Goal: Understand process/instructions

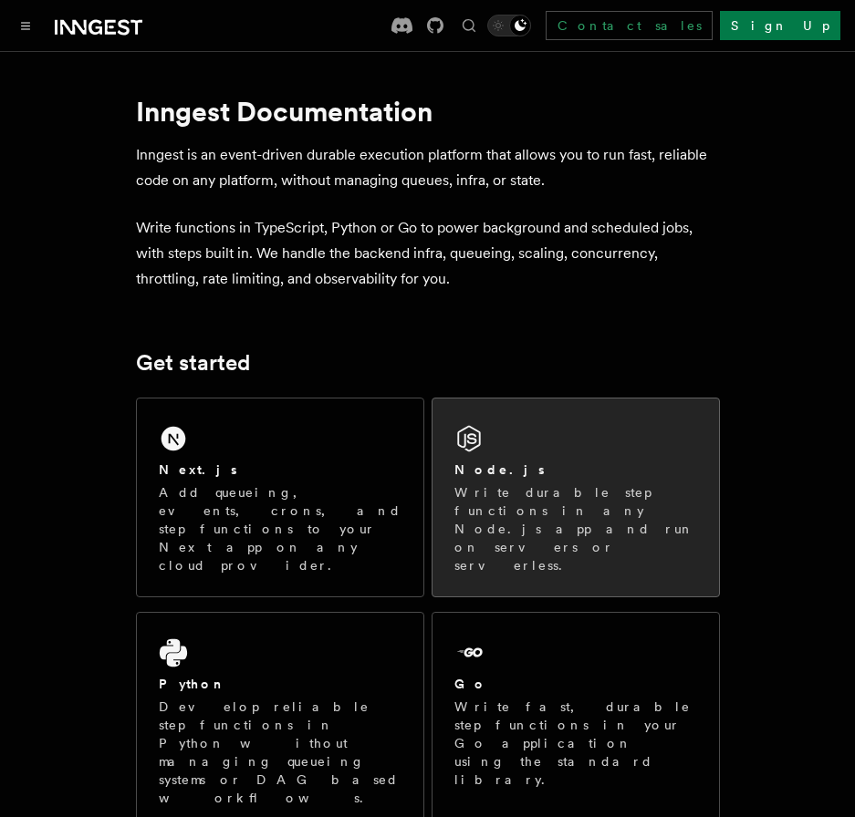
click at [516, 493] on p "Write durable step functions in any Node.js app and run on servers or serverles…" at bounding box center [575, 528] width 243 height 91
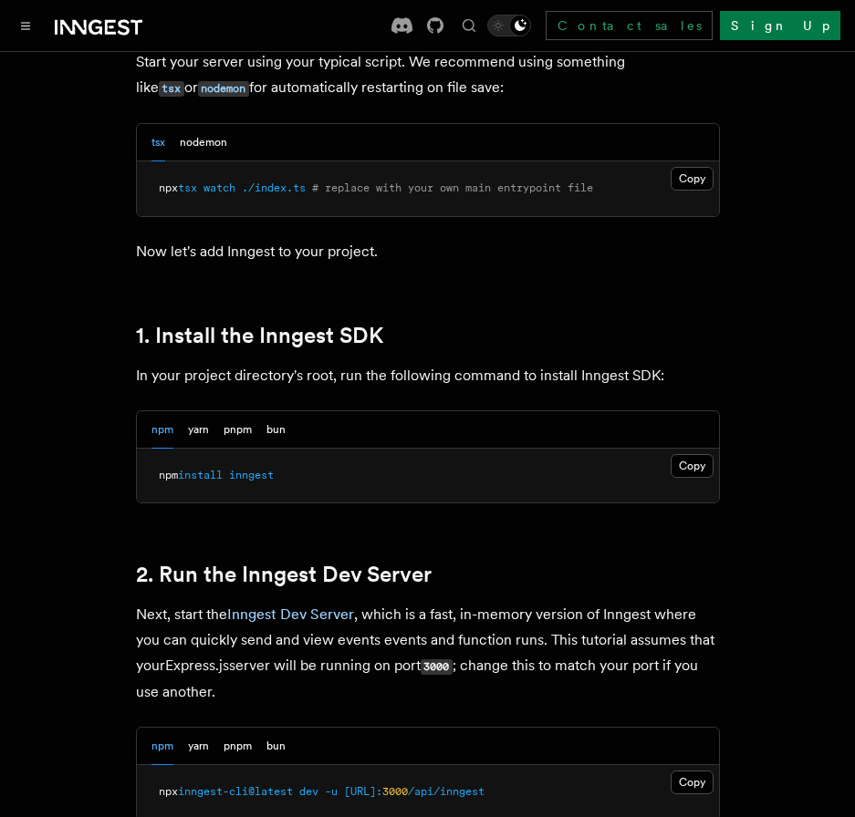
scroll to position [1095, 0]
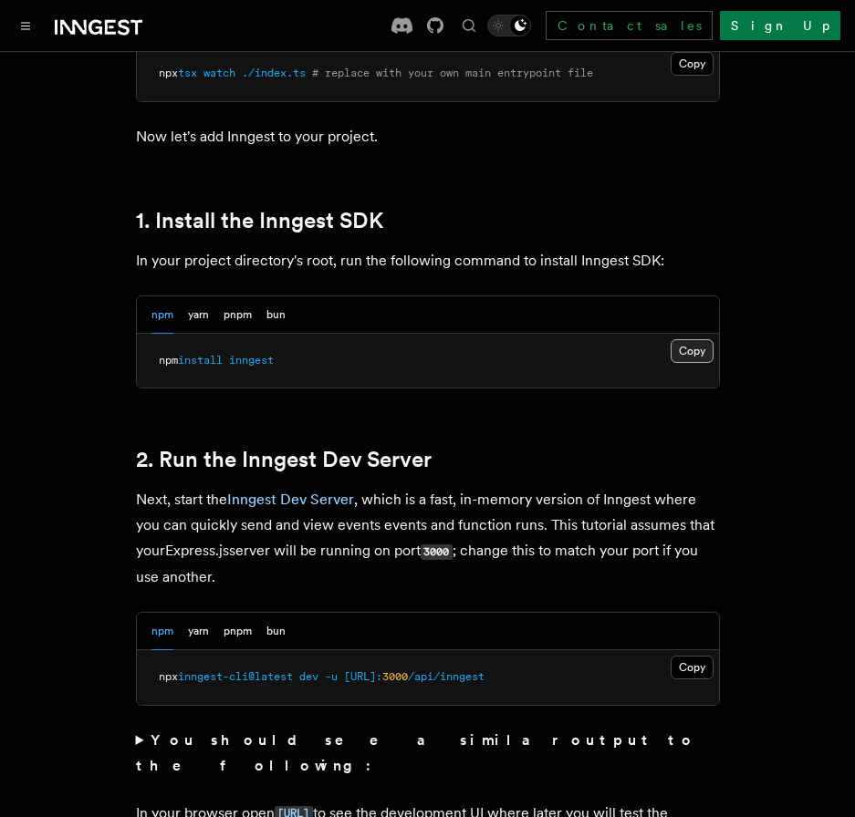
click at [701, 346] on button "Copy Copied" at bounding box center [691, 351] width 43 height 24
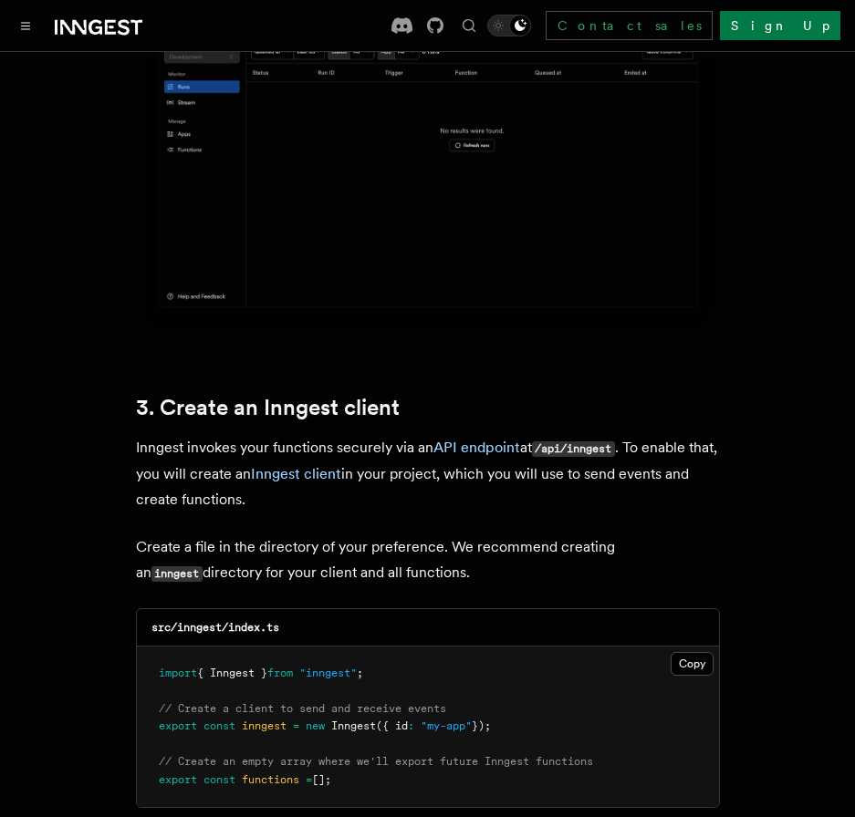
scroll to position [2280, 0]
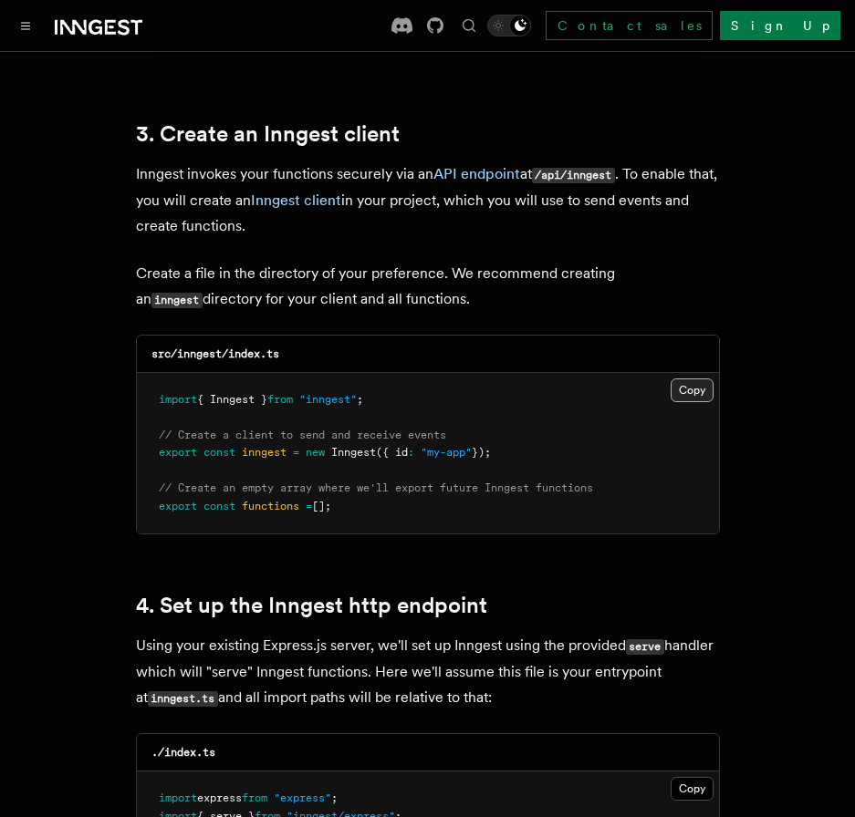
click at [690, 379] on button "Copy Copied" at bounding box center [691, 391] width 43 height 24
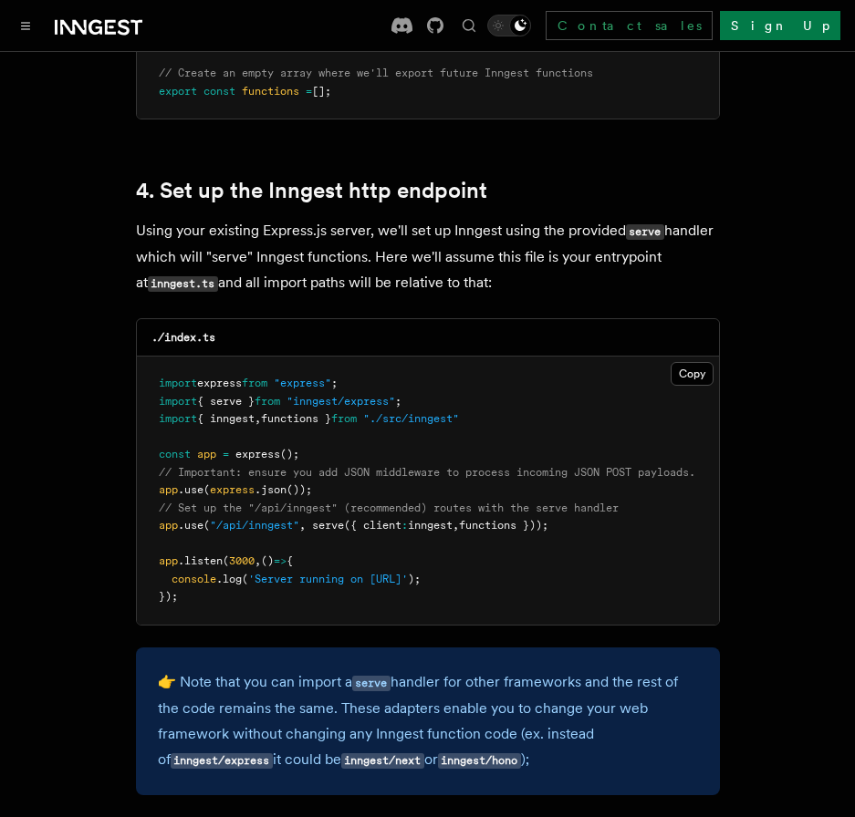
scroll to position [2736, 0]
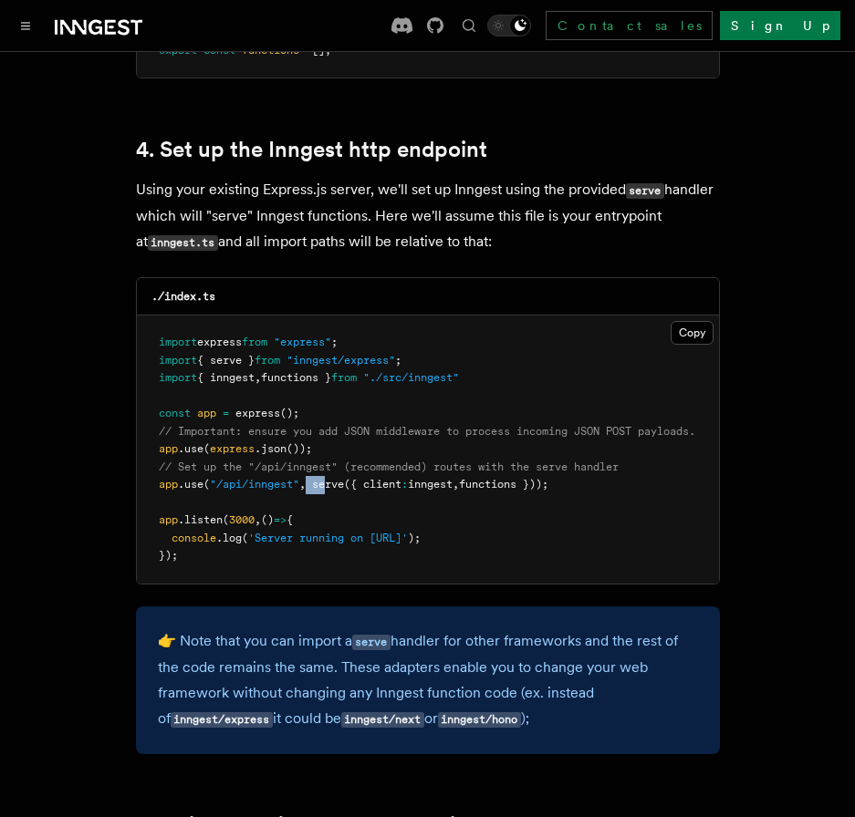
drag, startPoint x: 311, startPoint y: 461, endPoint x: 331, endPoint y: 458, distance: 20.3
click at [331, 478] on span "app .use ( "/api/inngest" , serve ({ client : inngest , functions }));" at bounding box center [353, 484] width 389 height 13
click at [341, 474] on pre "import express from "express" ; import { serve } from "inngest/express" ; impor…" at bounding box center [428, 450] width 582 height 268
drag, startPoint x: 317, startPoint y: 464, endPoint x: 579, endPoint y: 459, distance: 261.8
click at [579, 459] on pre "import express from "express" ; import { serve } from "inngest/express" ; impor…" at bounding box center [428, 450] width 582 height 268
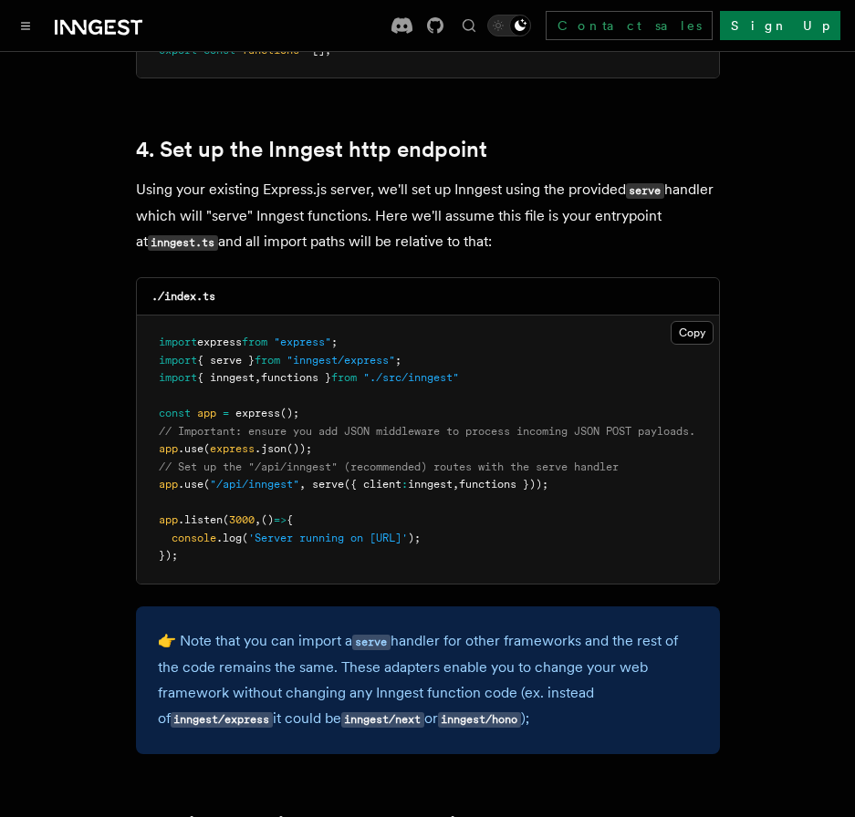
copy span "serve ({ client : inngest , functions }));"
